Goal: Transaction & Acquisition: Purchase product/service

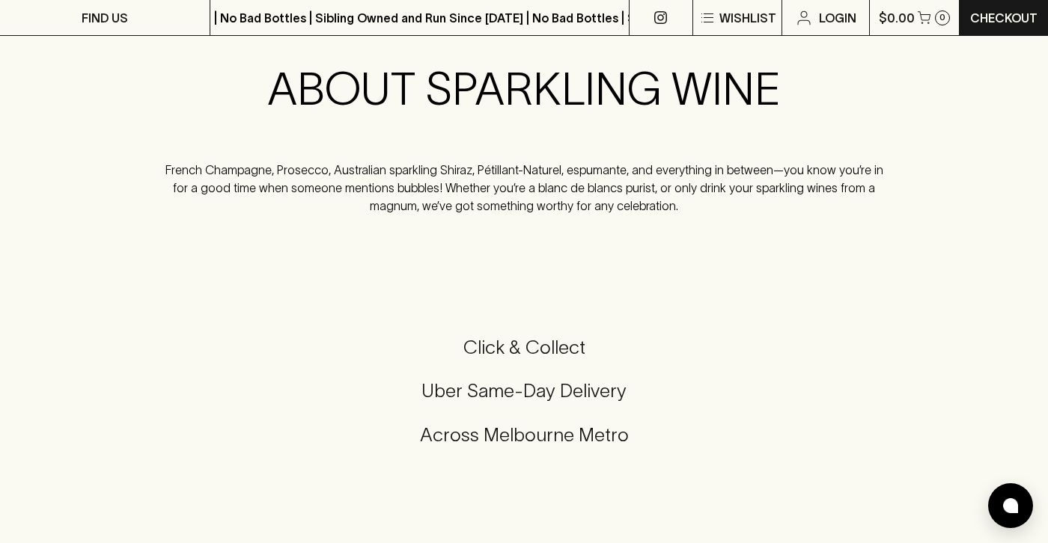
scroll to position [662, 0]
click at [498, 196] on p "French Champagne, Prosecco, Australian sparkling Shiraz, Pétillant-Naturel, esp…" at bounding box center [523, 187] width 733 height 54
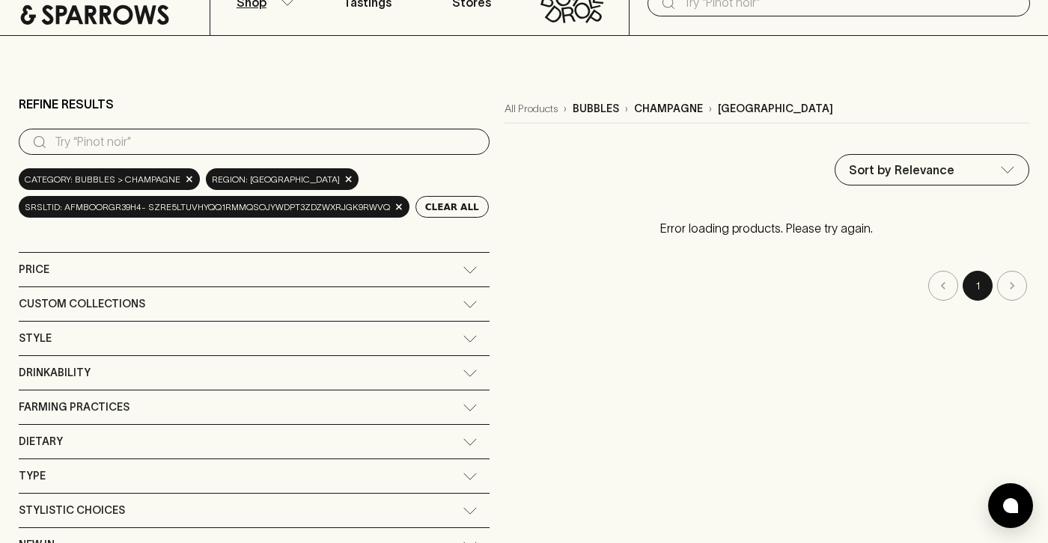
scroll to position [61, 0]
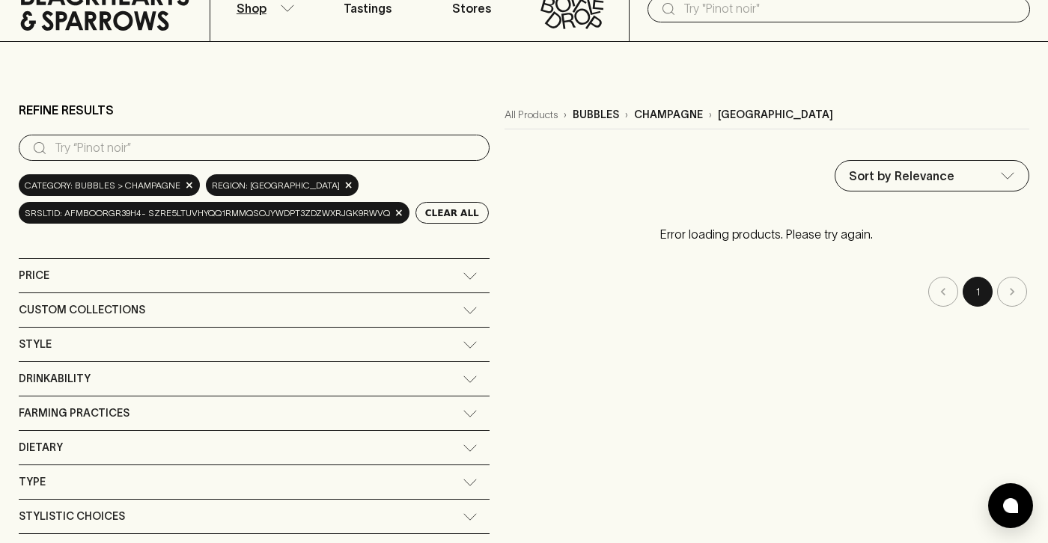
click at [126, 184] on span "Category: bubbles > champagne" at bounding box center [103, 185] width 156 height 15
click at [406, 143] on input "search" at bounding box center [266, 148] width 423 height 24
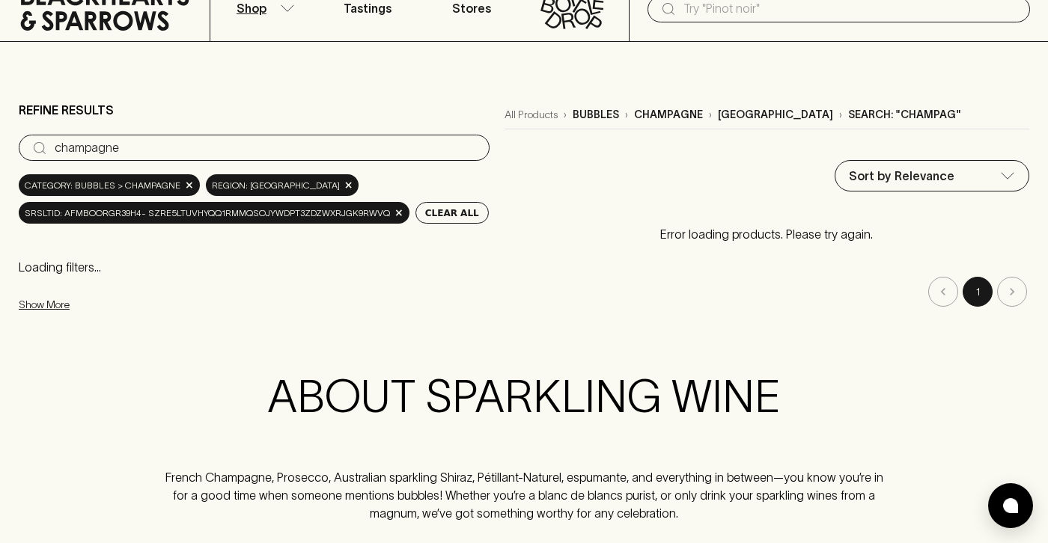
type input "champagne"
